Goal: Use online tool/utility: Utilize a website feature to perform a specific function

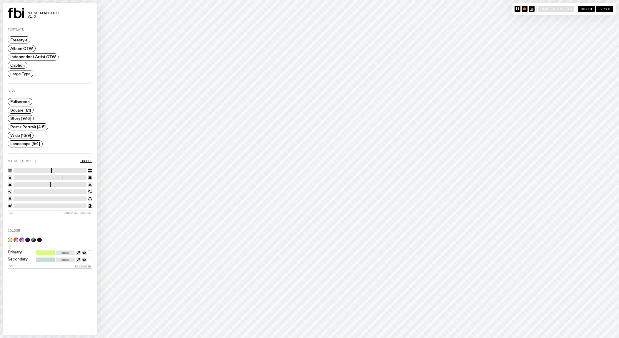
click at [16, 112] on span "Square [1:1]" at bounding box center [20, 110] width 21 height 4
click at [18, 114] on div "Fullscreen Square [1:1] Story [9:16] Post / Portrait [4:5] Wide [16:9] Landscap…" at bounding box center [28, 122] width 41 height 49
click at [18, 117] on span "Story [9:16]" at bounding box center [20, 118] width 21 height 4
click at [33, 129] on label "Post / Portrait [4:5]" at bounding box center [28, 126] width 41 height 7
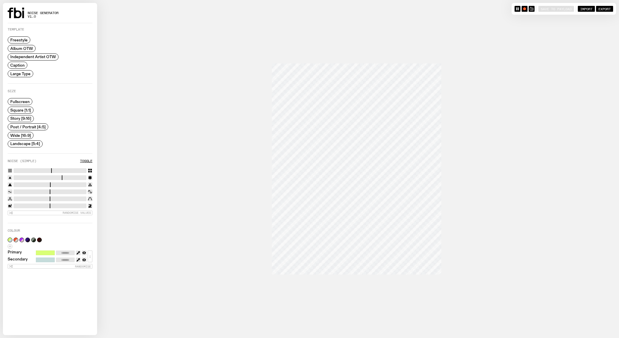
click at [22, 47] on span "Album OTW" at bounding box center [21, 48] width 23 height 4
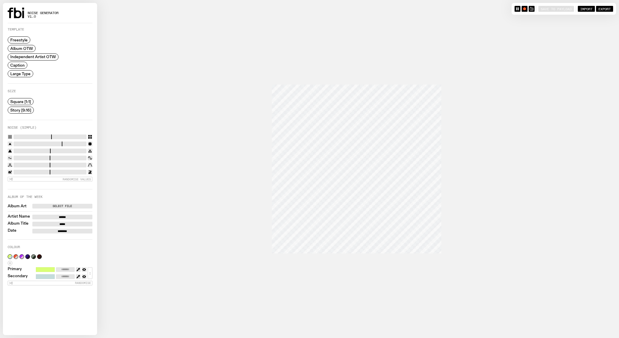
click at [24, 56] on span "Independent Artist OTW" at bounding box center [33, 57] width 46 height 4
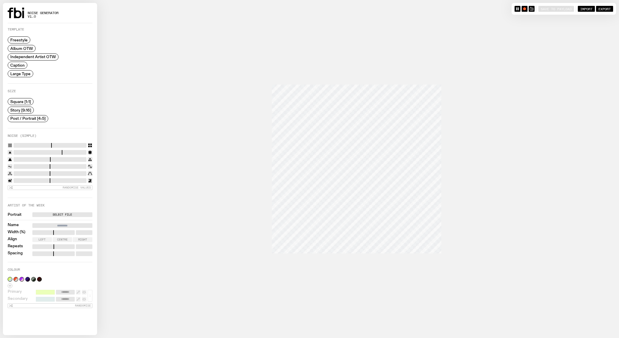
click at [23, 64] on span "Caption" at bounding box center [17, 65] width 14 height 4
click at [25, 74] on span "Large Type" at bounding box center [20, 73] width 20 height 4
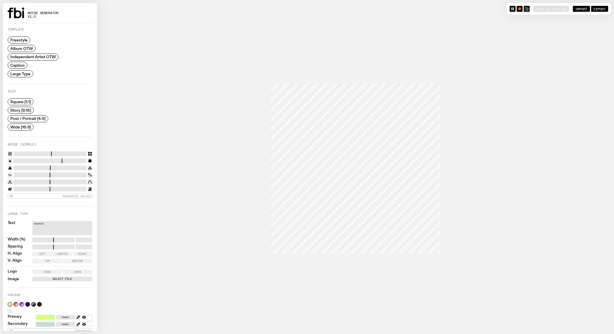
click at [16, 67] on span "Caption" at bounding box center [17, 65] width 14 height 4
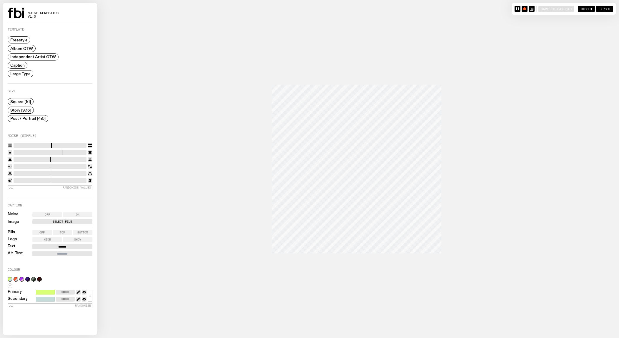
click at [49, 215] on span "Off" at bounding box center [47, 214] width 5 height 3
click at [78, 215] on span "On" at bounding box center [78, 214] width 4 height 3
click at [44, 233] on span "Off" at bounding box center [41, 232] width 5 height 3
click at [59, 220] on label "Select File" at bounding box center [63, 222] width 58 height 5
click at [0, 0] on input "Select File" at bounding box center [0, 0] width 0 height 0
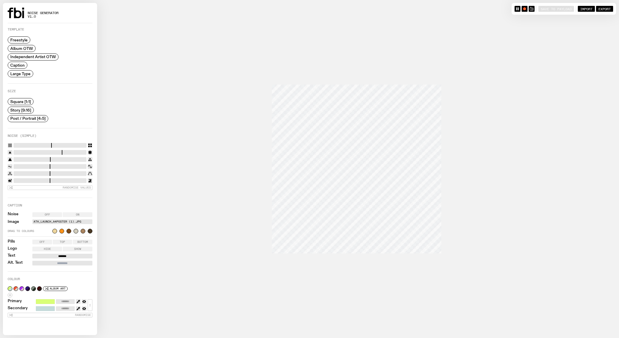
click at [61, 230] on div at bounding box center [61, 231] width 5 height 5
click at [63, 230] on div at bounding box center [61, 231] width 5 height 5
click at [24, 40] on span "Freestyle" at bounding box center [18, 40] width 17 height 4
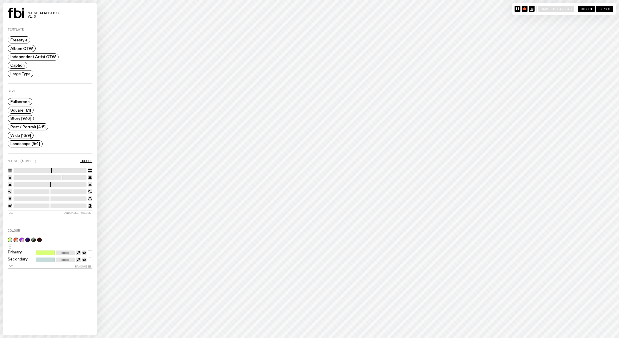
click at [29, 146] on div "Size Fullscreen Square [1:1] Story [9:16] Post / Portrait [4:5] Wide [16:9] Lan…" at bounding box center [50, 118] width 85 height 70
click at [27, 142] on span "Landscape [5:4]" at bounding box center [25, 144] width 30 height 4
click at [24, 136] on span "Wide [16:9]" at bounding box center [20, 135] width 21 height 4
click at [24, 128] on span "Post / Portrait [4:5]" at bounding box center [27, 127] width 35 height 4
click at [23, 121] on div "Story [9:16]" at bounding box center [28, 118] width 41 height 7
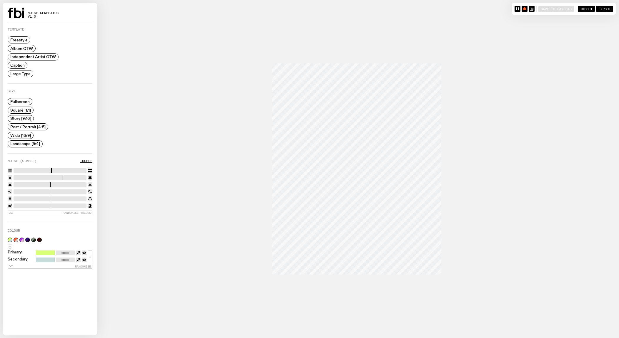
click at [23, 118] on span "Story [9:16]" at bounding box center [20, 118] width 21 height 4
click at [23, 107] on label "Square [1:1]" at bounding box center [21, 110] width 26 height 7
click at [23, 112] on span "Square [1:1]" at bounding box center [20, 110] width 21 height 4
click at [23, 95] on div "Size" at bounding box center [50, 93] width 85 height 6
click at [24, 100] on span "Fullscreen" at bounding box center [19, 102] width 19 height 4
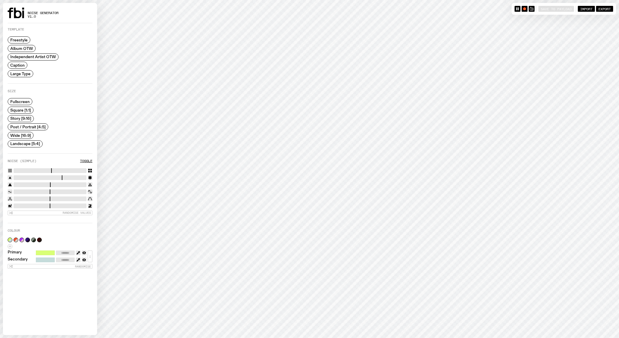
click at [31, 51] on span "Album OTW" at bounding box center [21, 48] width 23 height 4
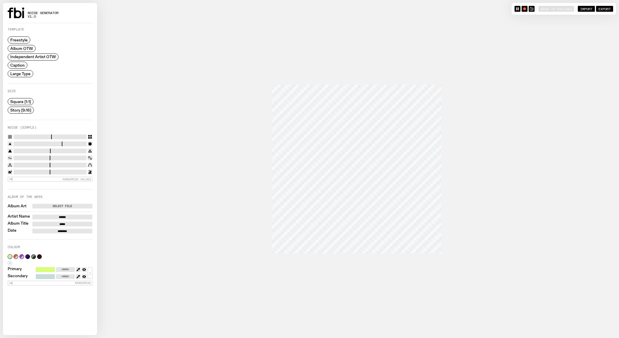
click at [31, 55] on span "Independent Artist OTW" at bounding box center [33, 57] width 46 height 4
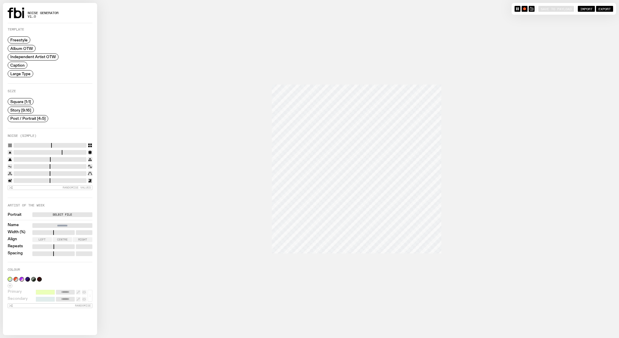
click at [27, 47] on span "Album OTW" at bounding box center [21, 48] width 23 height 4
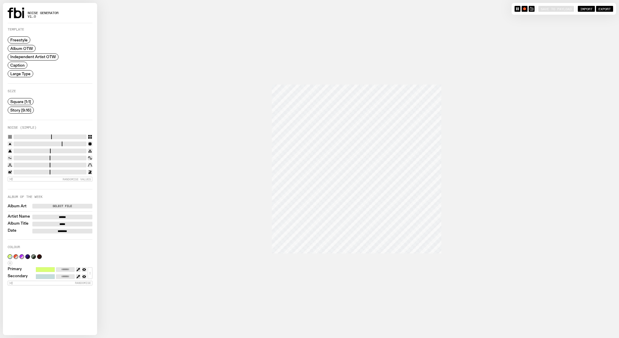
click at [54, 204] on label "Select File" at bounding box center [63, 206] width 58 height 5
click at [0, 0] on input "Select File" at bounding box center [0, 0] width 0 height 0
click at [13, 71] on span "Large Type" at bounding box center [20, 73] width 20 height 4
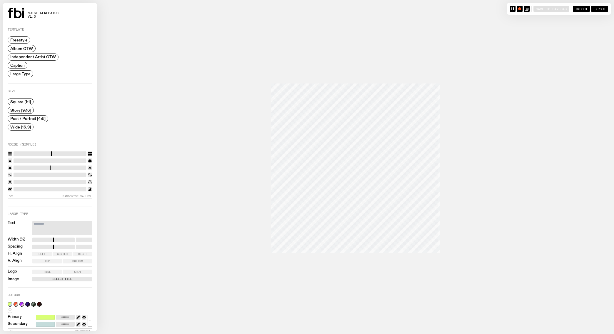
click at [68, 277] on label "Select File" at bounding box center [63, 279] width 58 height 5
click at [0, 0] on input "Select File" at bounding box center [0, 0] width 0 height 0
click at [59, 288] on div at bounding box center [61, 288] width 5 height 5
click at [40, 313] on button "button" at bounding box center [39, 313] width 5 height 5
type input "*******"
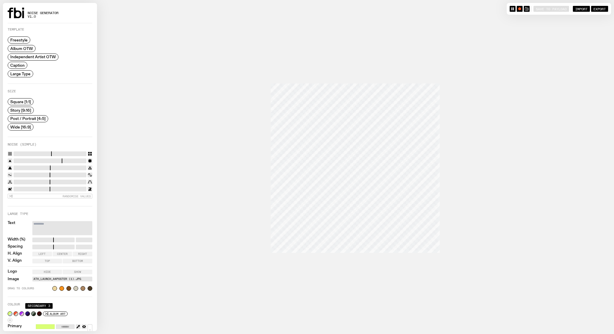
type input "*******"
click at [35, 313] on button "button" at bounding box center [33, 313] width 5 height 5
type input "*******"
drag, startPoint x: 24, startPoint y: 188, endPoint x: 57, endPoint y: 187, distance: 32.9
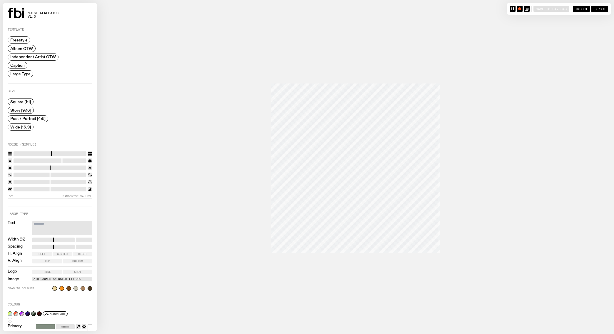
type input "****"
click at [57, 187] on input "range" at bounding box center [50, 189] width 73 height 5
click at [66, 288] on div at bounding box center [68, 288] width 5 height 5
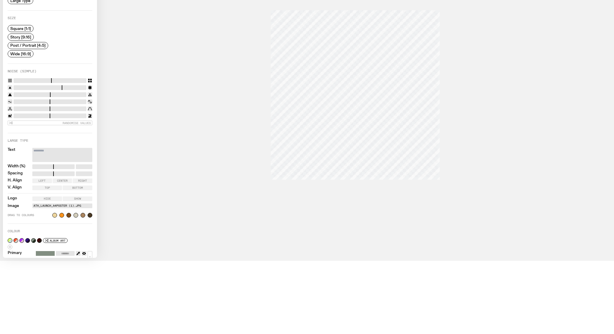
scroll to position [89, 0]
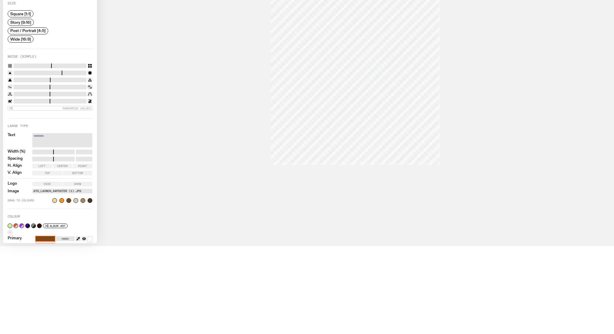
type input "*******"
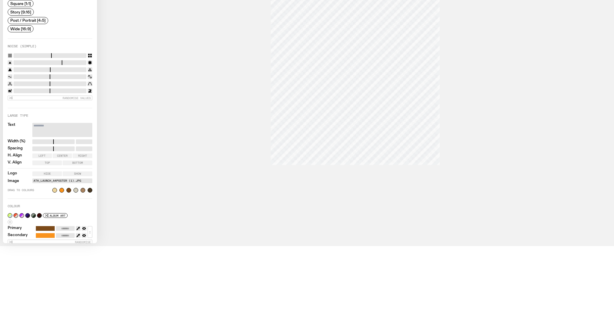
scroll to position [0, 0]
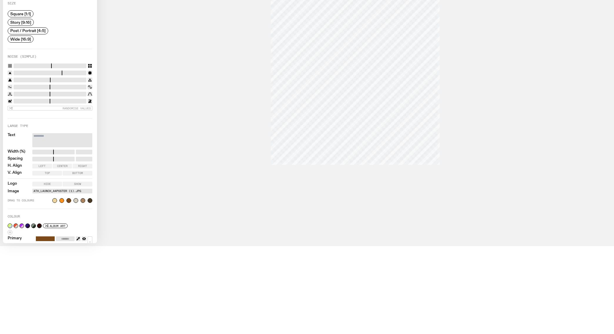
click at [21, 22] on span "Story [9:16]" at bounding box center [20, 22] width 21 height 4
click at [28, 34] on label "Wide [16:9]" at bounding box center [21, 37] width 26 height 7
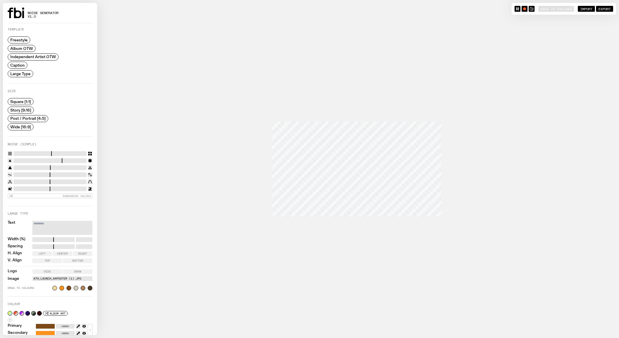
click at [29, 120] on span "Post / Portrait [4:5]" at bounding box center [27, 118] width 35 height 4
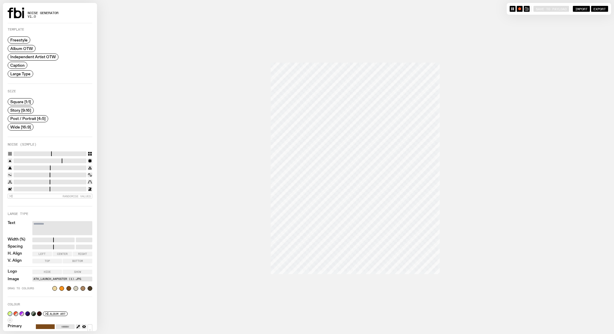
click at [26, 108] on span "Story [9:16]" at bounding box center [20, 110] width 21 height 4
click at [54, 277] on label "ATH_Launch_A4poster (1).jpg" at bounding box center [63, 279] width 58 height 5
click at [0, 0] on input "ATH_Launch_A4poster (1).jpg" at bounding box center [0, 0] width 0 height 0
click at [17, 37] on label "Freestyle" at bounding box center [19, 39] width 23 height 7
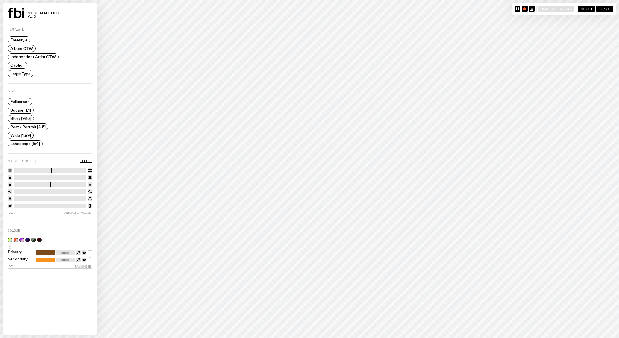
drag, startPoint x: 29, startPoint y: 204, endPoint x: 48, endPoint y: 202, distance: 19.2
type input "****"
click at [48, 204] on input "range" at bounding box center [50, 206] width 73 height 5
drag, startPoint x: 31, startPoint y: 170, endPoint x: 62, endPoint y: 169, distance: 30.9
type input "**"
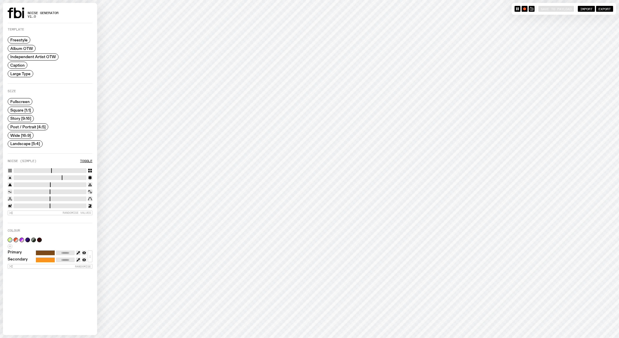
click at [62, 169] on input "range" at bounding box center [50, 170] width 73 height 5
click at [22, 77] on div "Template Freestyle Album OTW Independent Artist OTW Caption Large Type" at bounding box center [50, 56] width 85 height 56
click at [22, 65] on span "Caption" at bounding box center [17, 65] width 14 height 4
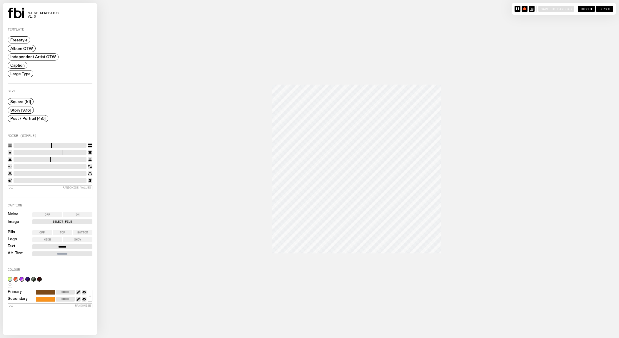
click at [50, 221] on label "Select File" at bounding box center [63, 222] width 58 height 5
click at [0, 0] on input "Select File" at bounding box center [0, 0] width 0 height 0
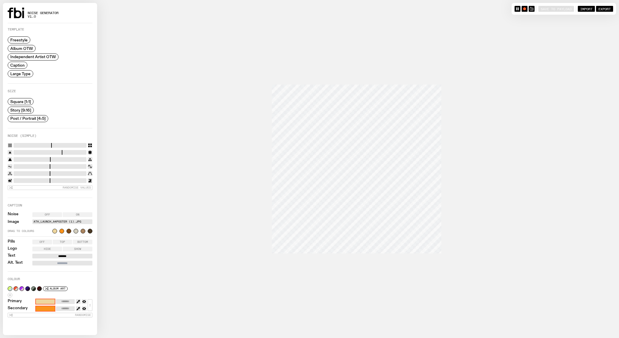
type input "*******"
click at [72, 220] on label "ATH_Launch_A4poster (1).jpg" at bounding box center [63, 222] width 58 height 5
click at [0, 0] on input "ATH_Launch_A4poster (1).jpg" at bounding box center [0, 0] width 0 height 0
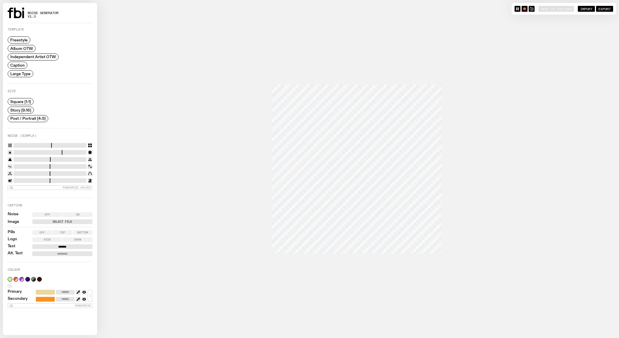
click at [18, 108] on span "Story [9:16]" at bounding box center [20, 110] width 21 height 4
drag, startPoint x: 39, startPoint y: 142, endPoint x: 20, endPoint y: 147, distance: 18.9
click at [20, 147] on input "range" at bounding box center [50, 145] width 73 height 5
click at [523, 9] on div "button" at bounding box center [524, 8] width 3 height 3
click at [523, 9] on rect "button" at bounding box center [524, 9] width 2 height 2
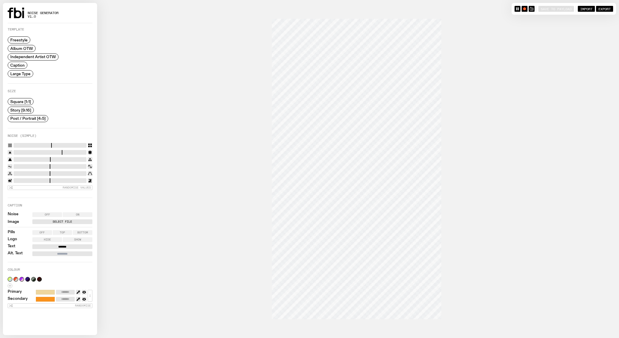
drag, startPoint x: 21, startPoint y: 144, endPoint x: 9, endPoint y: 147, distance: 11.8
type input "*"
click at [14, 147] on input "range" at bounding box center [50, 145] width 73 height 5
click at [27, 117] on span "Post / Portrait [4:5]" at bounding box center [27, 118] width 35 height 4
click at [523, 9] on div "button" at bounding box center [524, 8] width 3 height 3
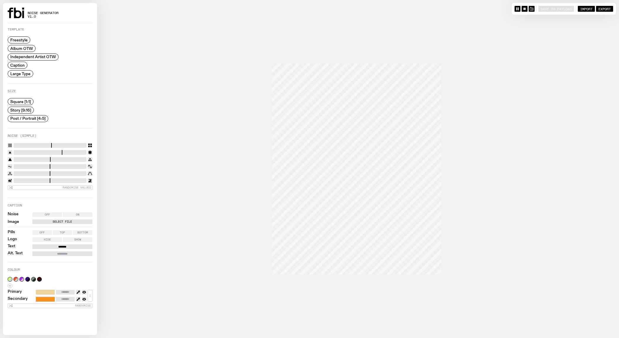
click at [522, 10] on icon "button" at bounding box center [524, 9] width 4 height 4
click at [529, 9] on icon "button" at bounding box center [531, 9] width 4 height 4
click at [61, 222] on label "Select File" at bounding box center [63, 222] width 58 height 5
click at [0, 0] on input "Select File" at bounding box center [0, 0] width 0 height 0
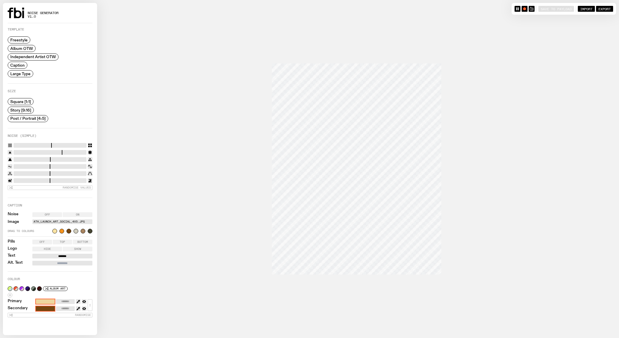
type input "*******"
click at [56, 220] on label "ATH_Launch_Art_Social_4x5.jpg" at bounding box center [63, 222] width 58 height 5
click at [0, 0] on input "ATH_Launch_Art_Social_4x5.jpg" at bounding box center [0, 0] width 0 height 0
